Goal: Transaction & Acquisition: Book appointment/travel/reservation

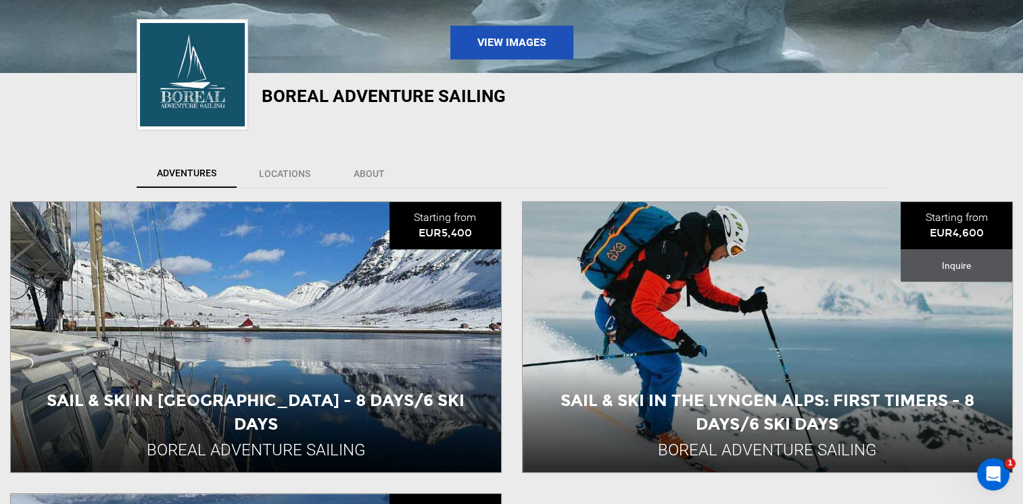
scroll to position [270, 0]
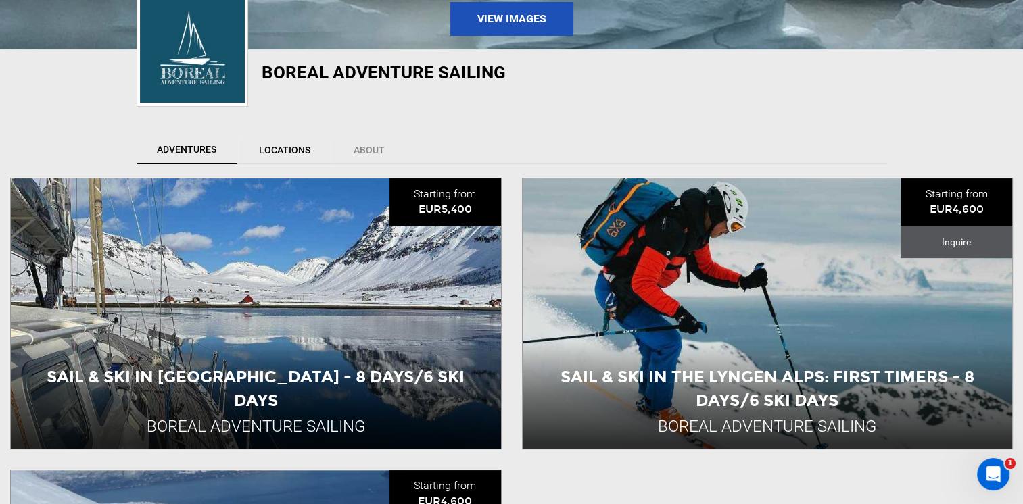
click at [284, 147] on link "Locations" at bounding box center [284, 150] width 93 height 28
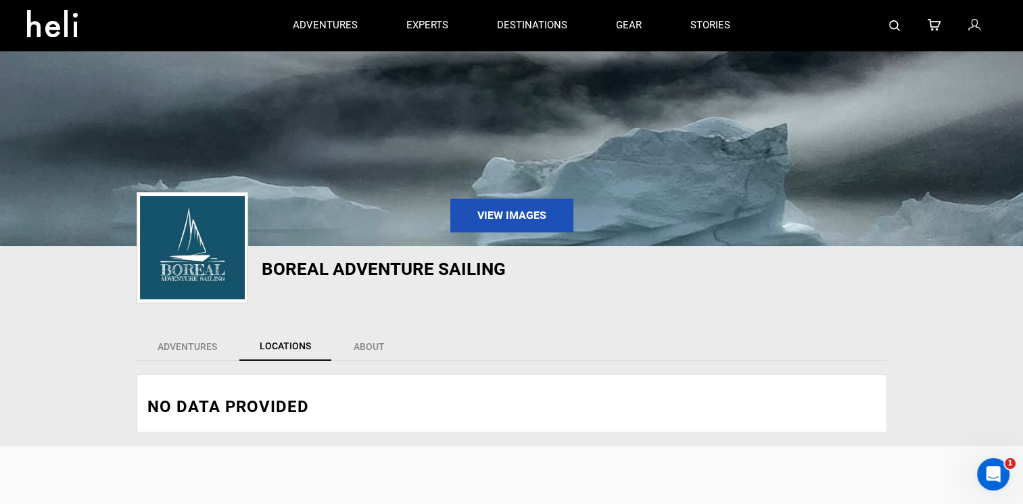
scroll to position [44, 0]
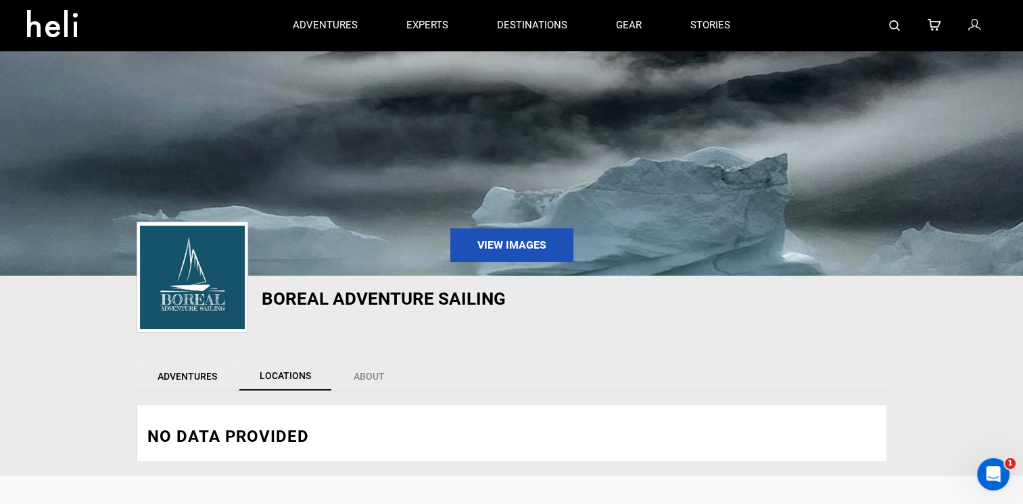
click at [179, 375] on link "Adventures" at bounding box center [187, 376] width 101 height 28
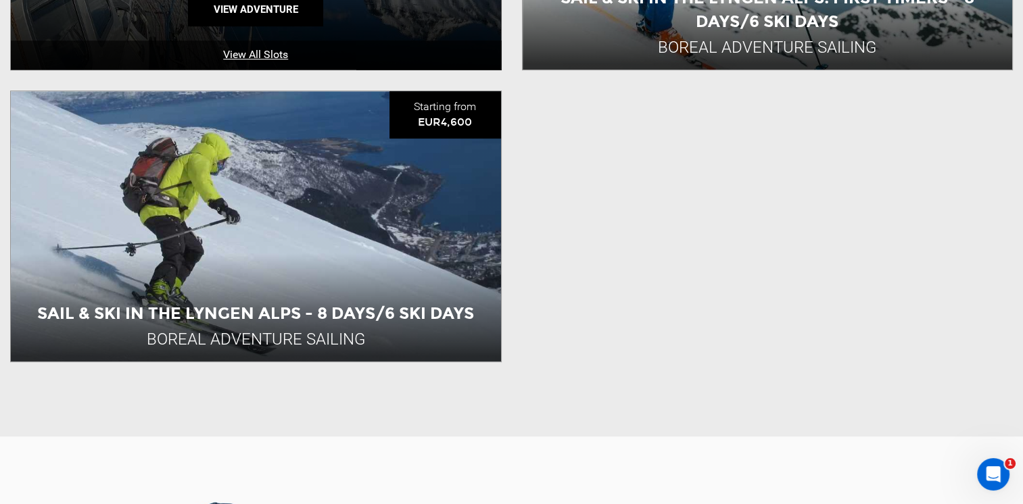
scroll to position [653, 0]
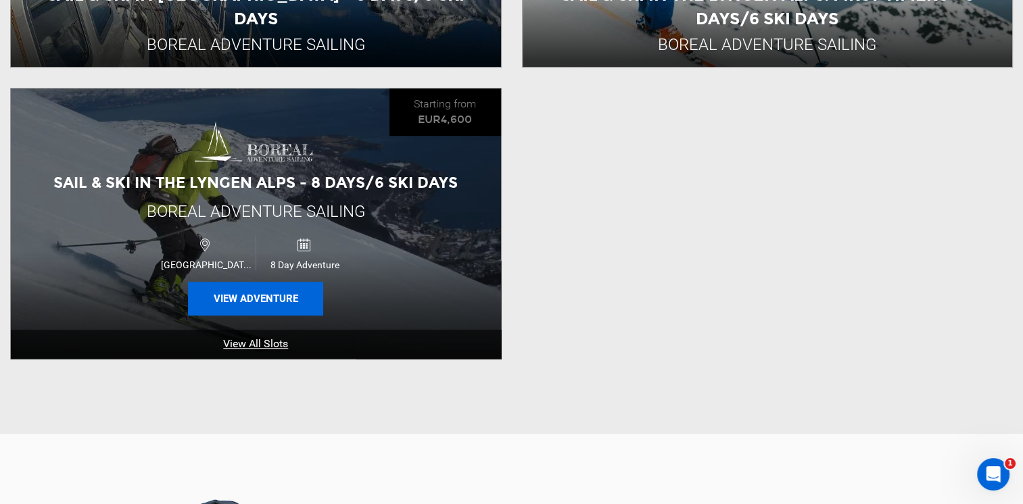
click at [275, 295] on button "View Adventure" at bounding box center [255, 299] width 135 height 34
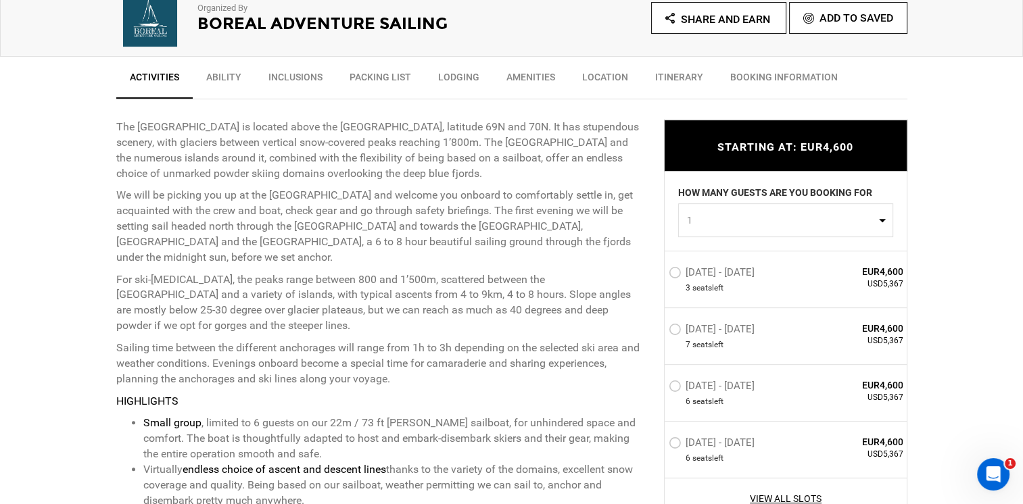
scroll to position [541, 0]
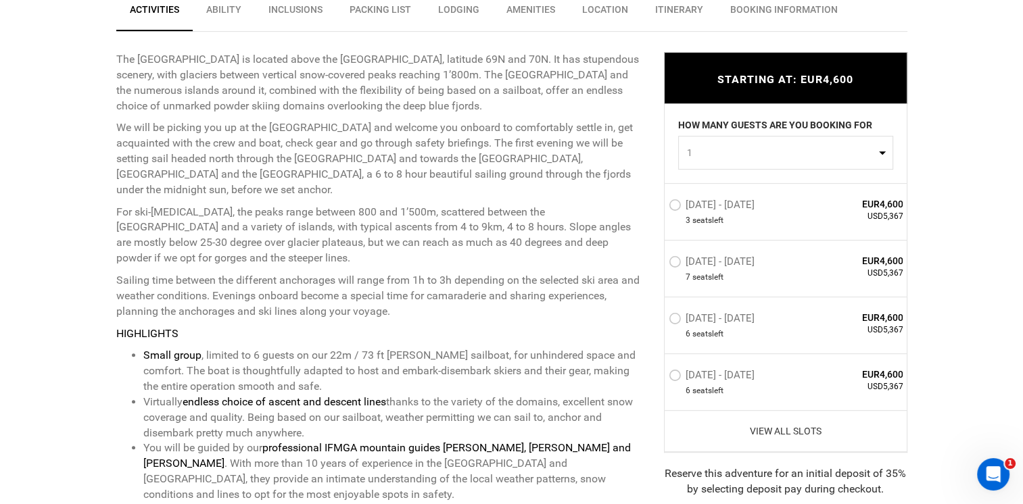
click at [805, 430] on link "View All Slots" at bounding box center [786, 432] width 235 height 14
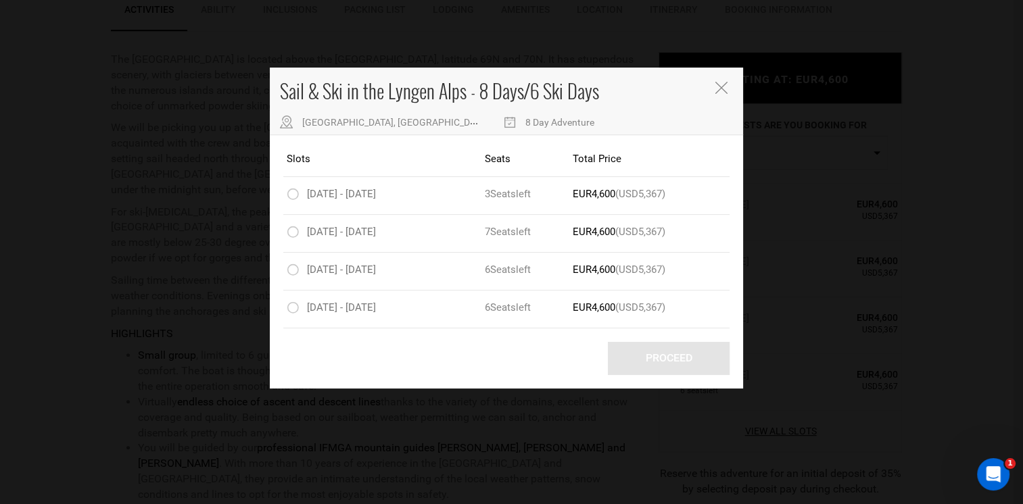
click at [720, 84] on icon "Close" at bounding box center [721, 88] width 12 height 12
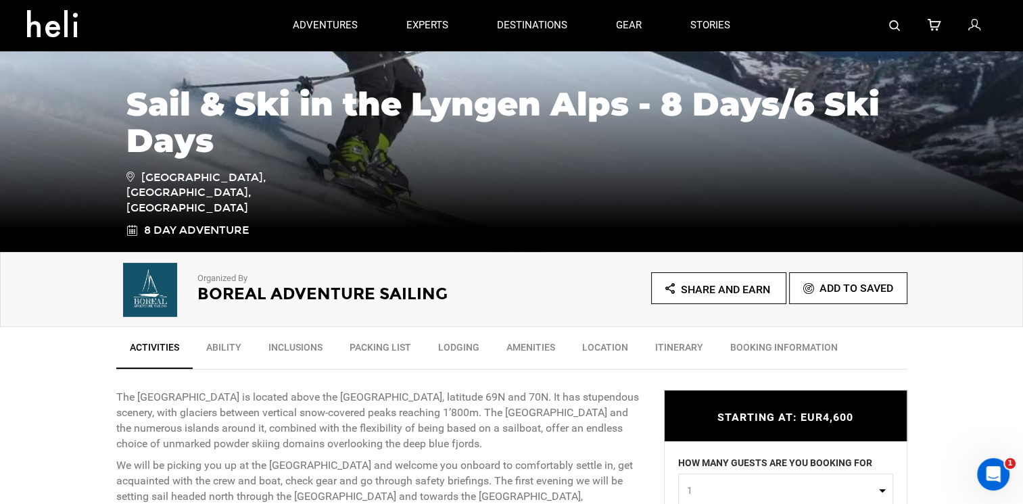
scroll to position [0, 0]
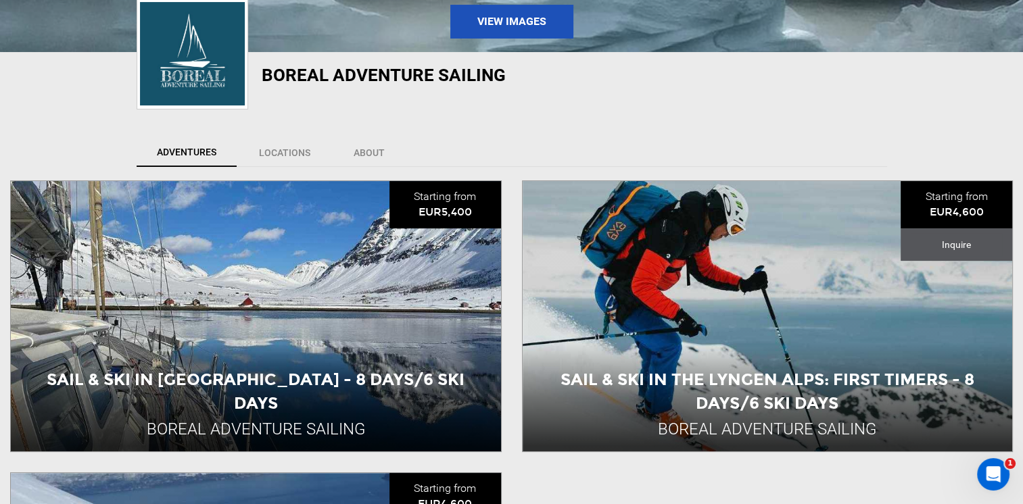
scroll to position [270, 0]
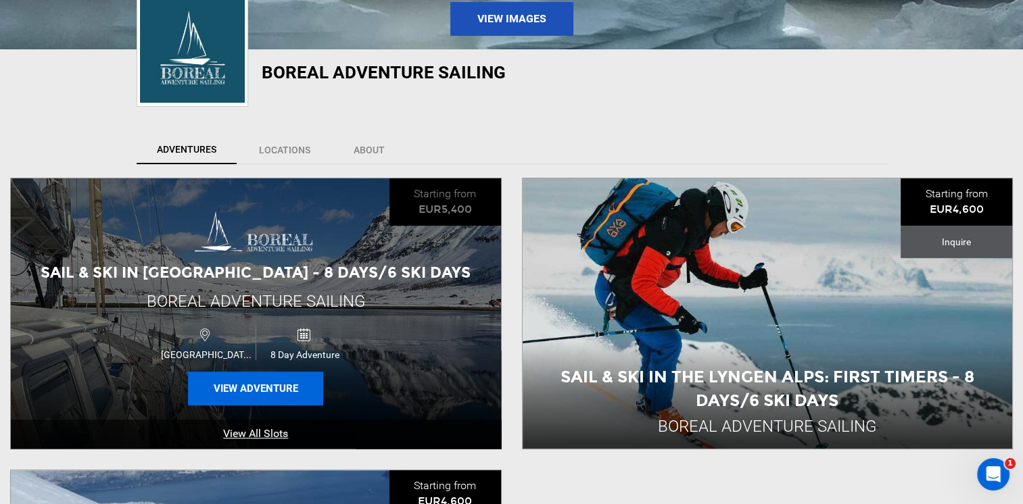
click at [267, 384] on button "View Adventure" at bounding box center [255, 389] width 135 height 34
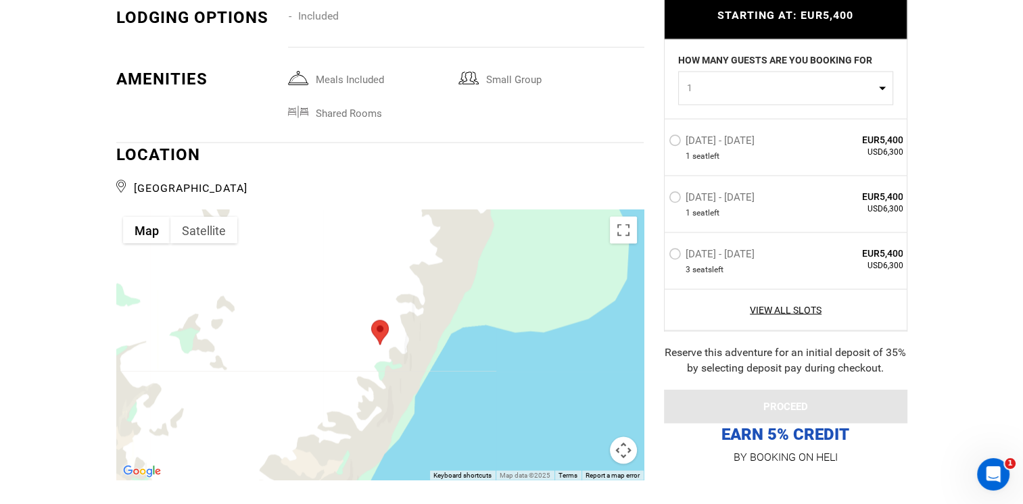
scroll to position [2434, 0]
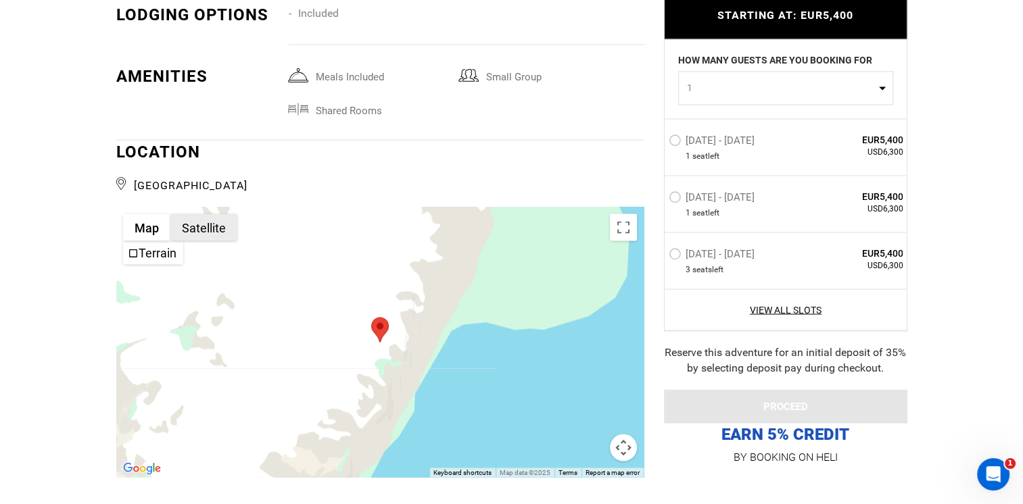
click at [191, 214] on button "Satellite" at bounding box center [203, 227] width 67 height 27
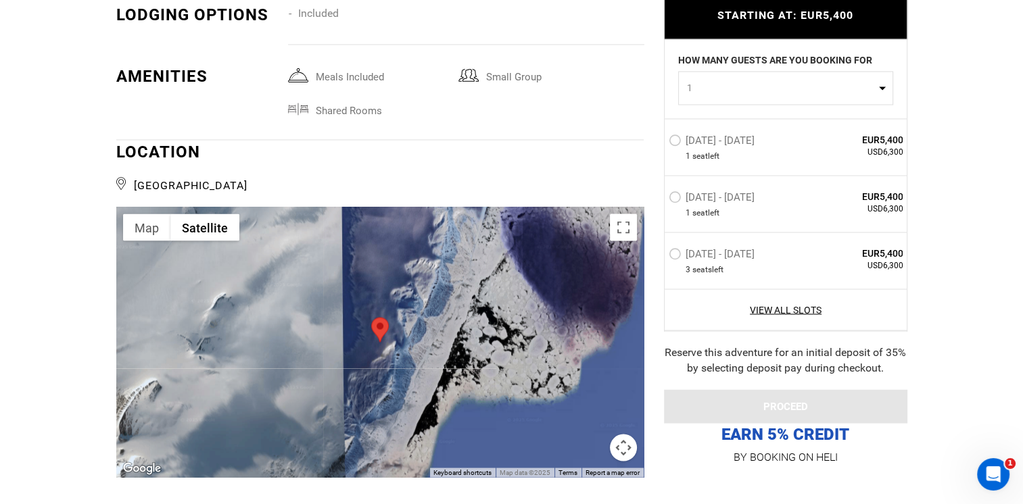
click at [450, 290] on div at bounding box center [379, 342] width 527 height 270
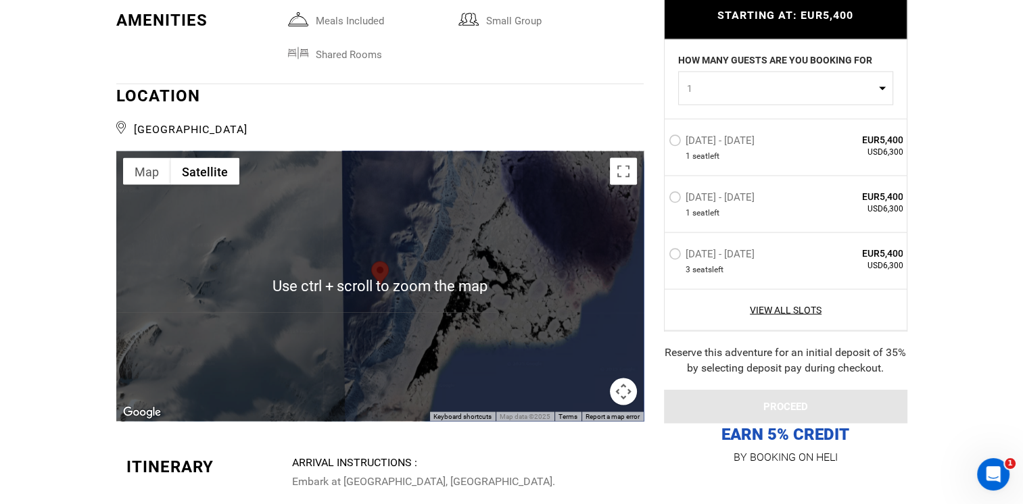
scroll to position [2502, 0]
